Goal: Use online tool/utility: Utilize a website feature to perform a specific function

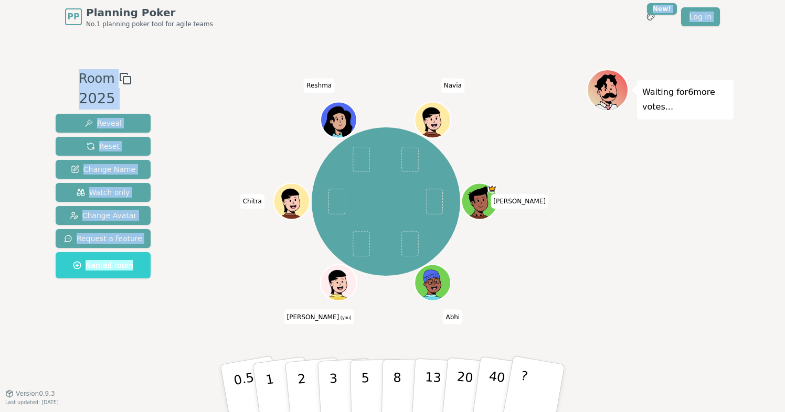
drag, startPoint x: 494, startPoint y: 26, endPoint x: 551, endPoint y: 9, distance: 59.7
click at [551, 9] on div "PP Planning Poker No.1 planning poker tool for agile teams Toggle theme New! Lo…" at bounding box center [392, 206] width 785 height 412
click at [664, 10] on html "PP Planning Poker No.1 planning poker tool for agile teams Toggle theme New! Lo…" at bounding box center [392, 206] width 785 height 412
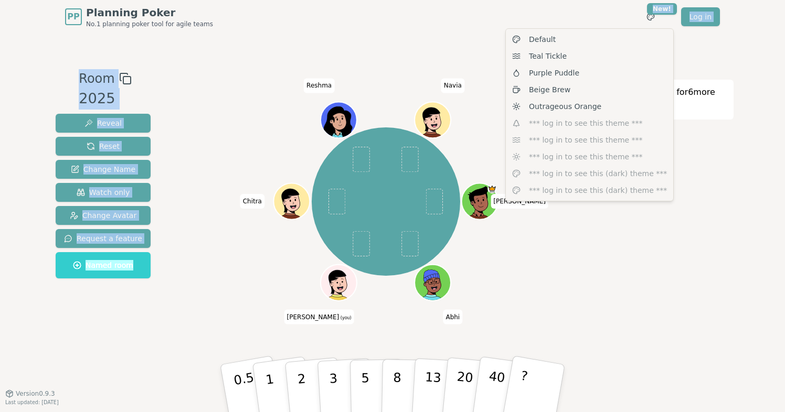
click at [362, 56] on html "PP Planning Poker No.1 planning poker tool for agile teams Toggle theme New! Lo…" at bounding box center [392, 206] width 785 height 412
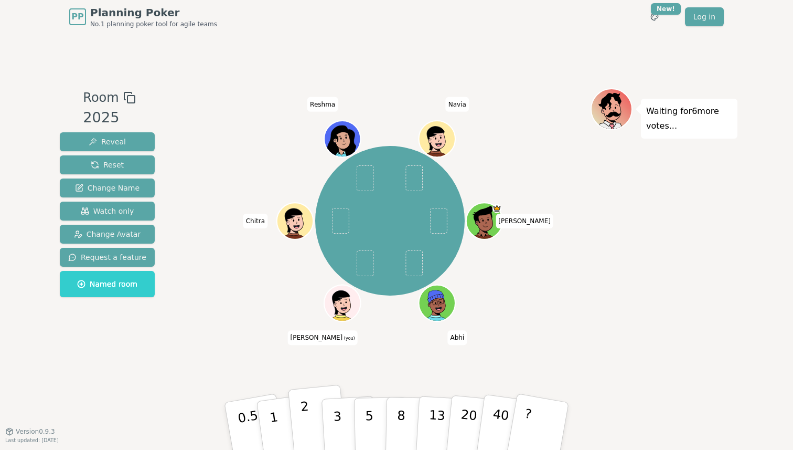
click at [306, 416] on p "2" at bounding box center [307, 427] width 14 height 57
click at [276, 417] on button "1" at bounding box center [286, 425] width 62 height 85
click at [308, 413] on button "2" at bounding box center [318, 426] width 60 height 83
click at [311, 415] on button "2" at bounding box center [318, 426] width 60 height 83
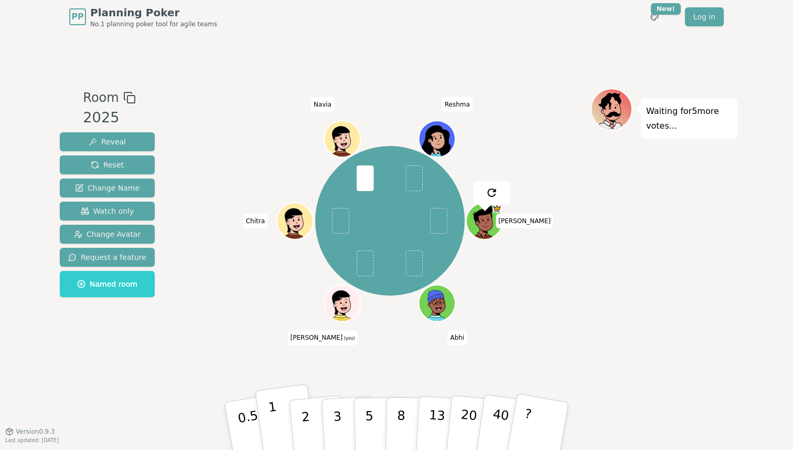
click at [278, 406] on button "1" at bounding box center [286, 425] width 62 height 85
click at [269, 417] on button "1" at bounding box center [286, 425] width 62 height 85
